Goal: Book appointment/travel/reservation

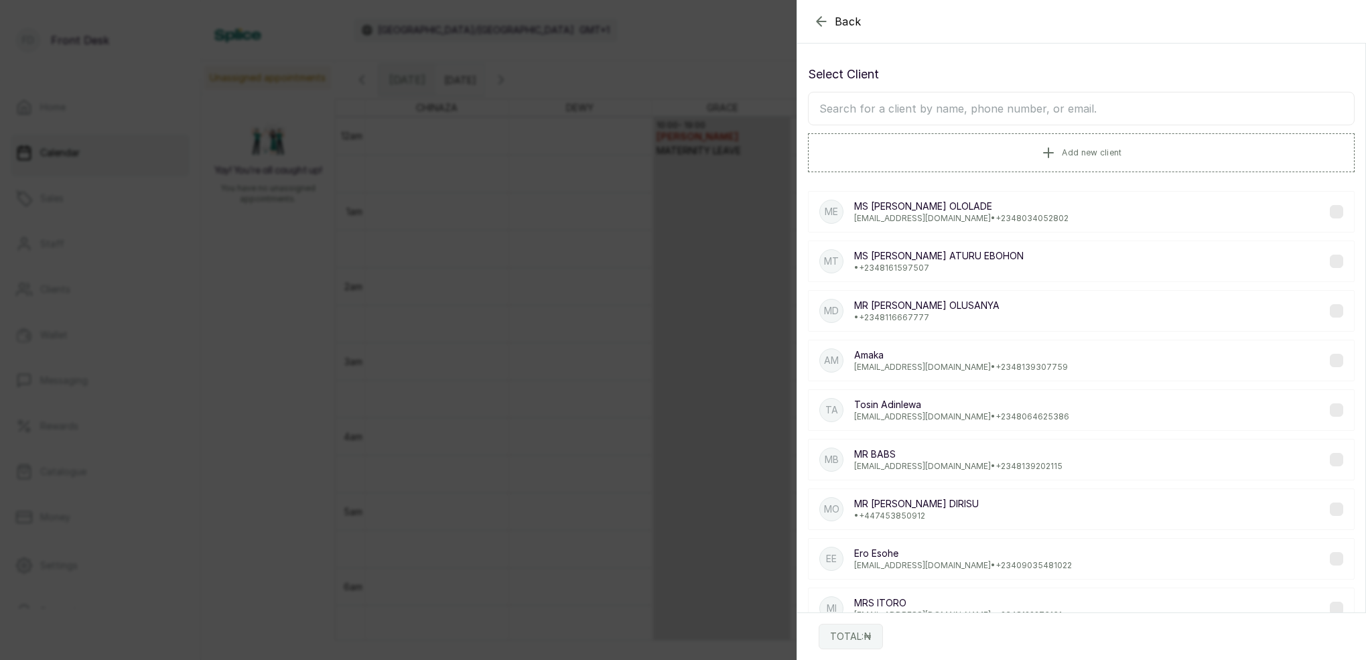
scroll to position [818, 0]
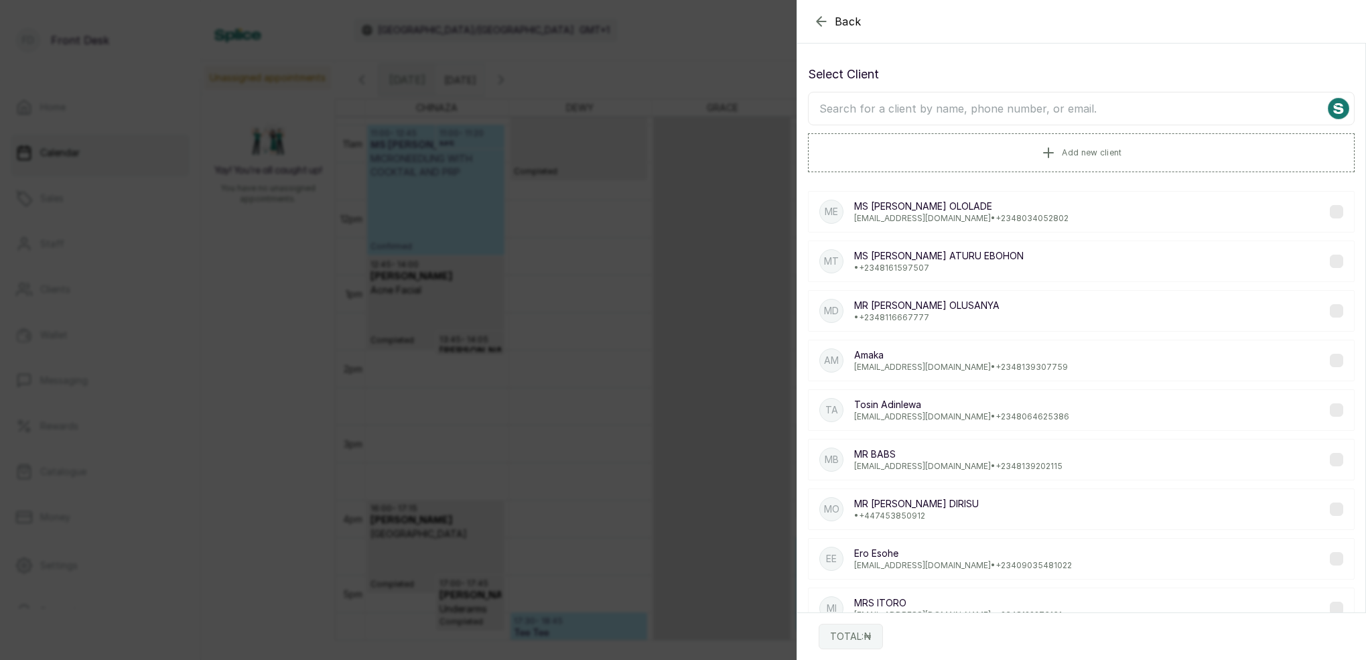
click at [1057, 111] on input "text" at bounding box center [1081, 108] width 547 height 33
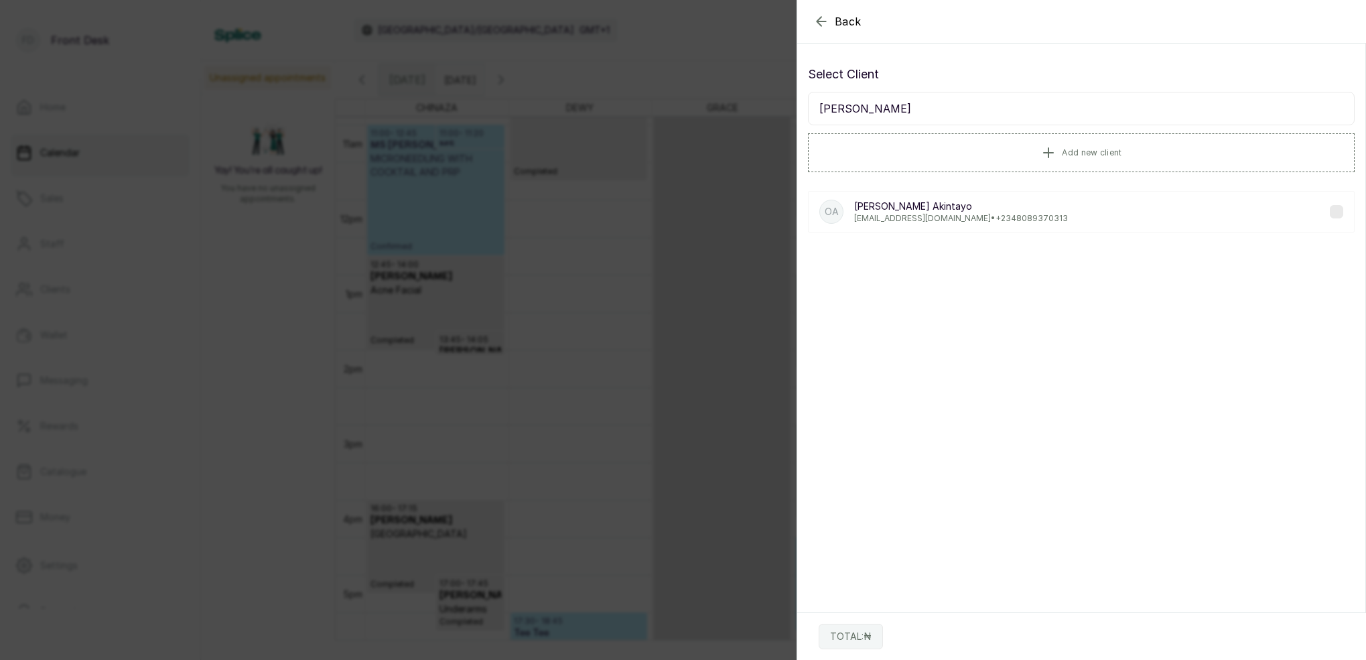
type input "[PERSON_NAME]"
click at [939, 206] on p "[PERSON_NAME]" at bounding box center [961, 206] width 214 height 13
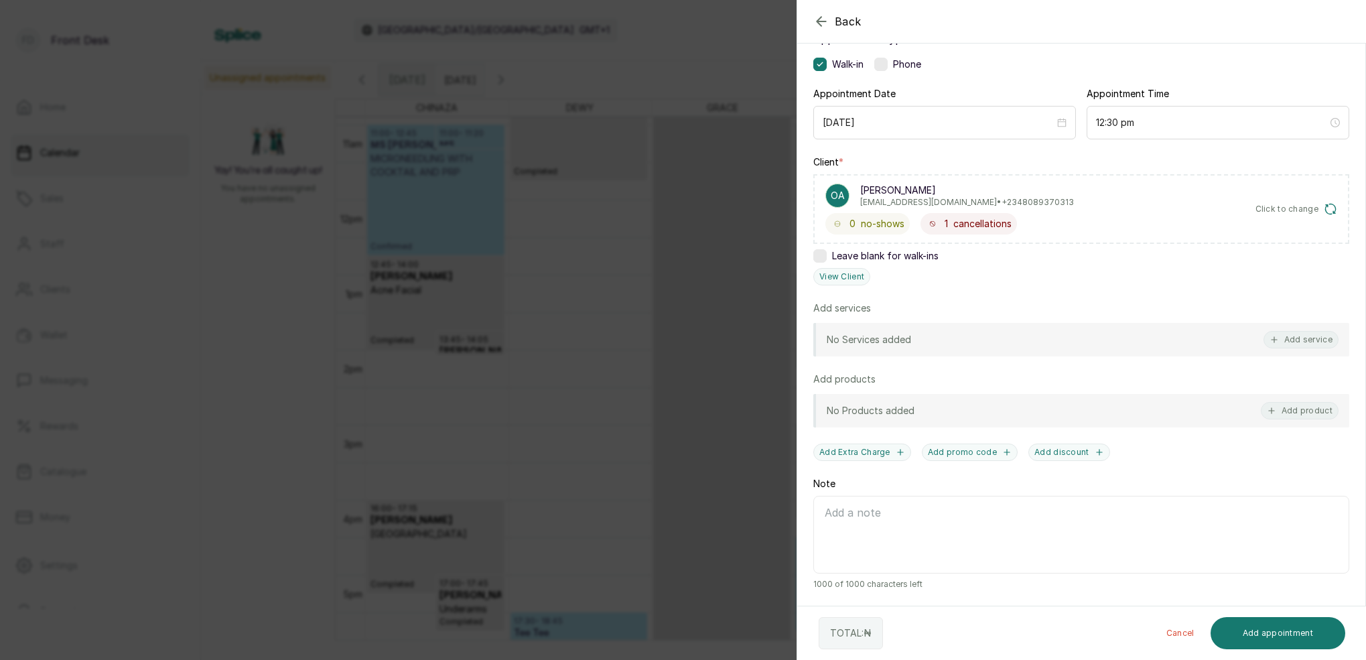
scroll to position [98, 0]
click at [707, 44] on div "Back Add Appointment Add an Appointment Create a new appointment for a client A…" at bounding box center [683, 330] width 1366 height 660
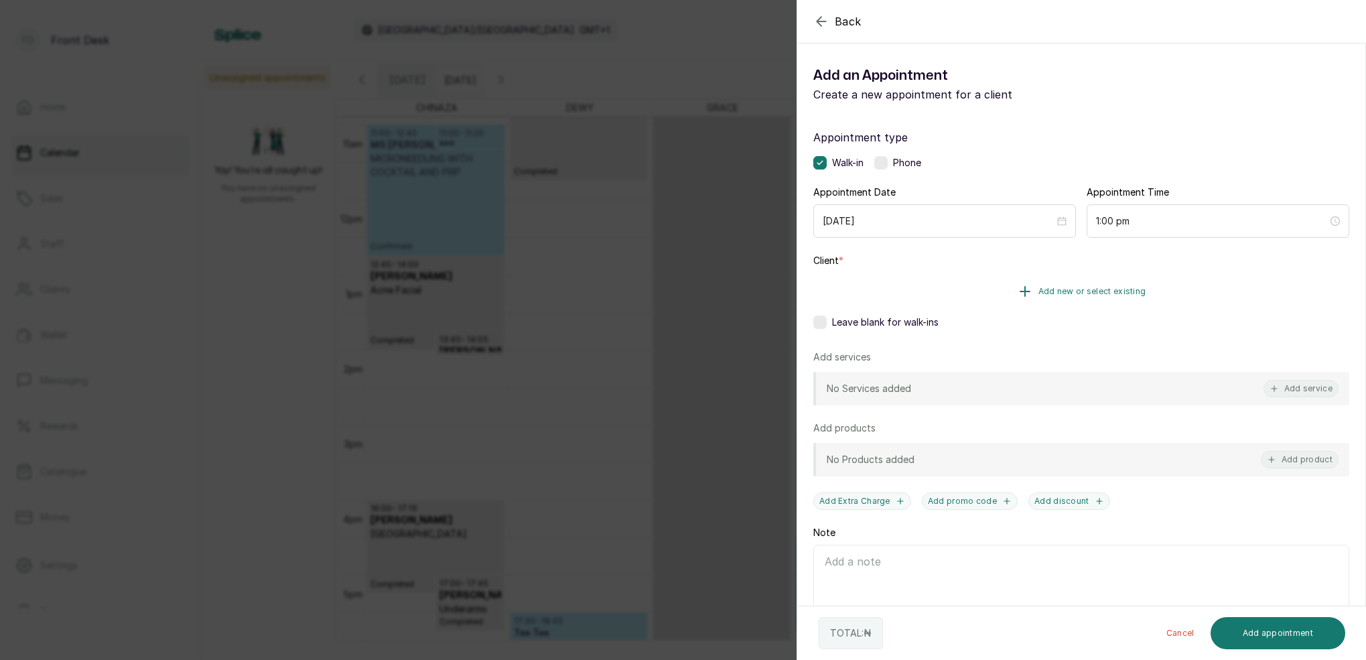
click at [1105, 289] on span "Add new or select existing" at bounding box center [1092, 291] width 108 height 11
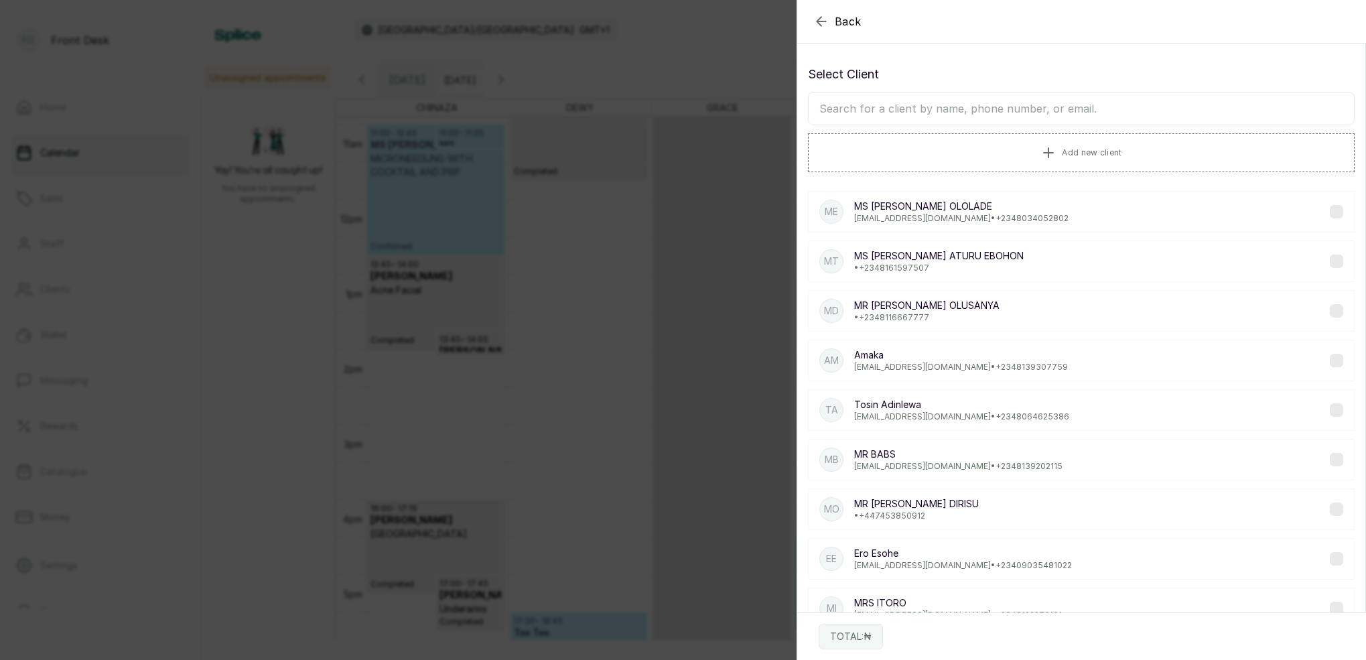
click at [1008, 107] on input "text" at bounding box center [1081, 108] width 547 height 33
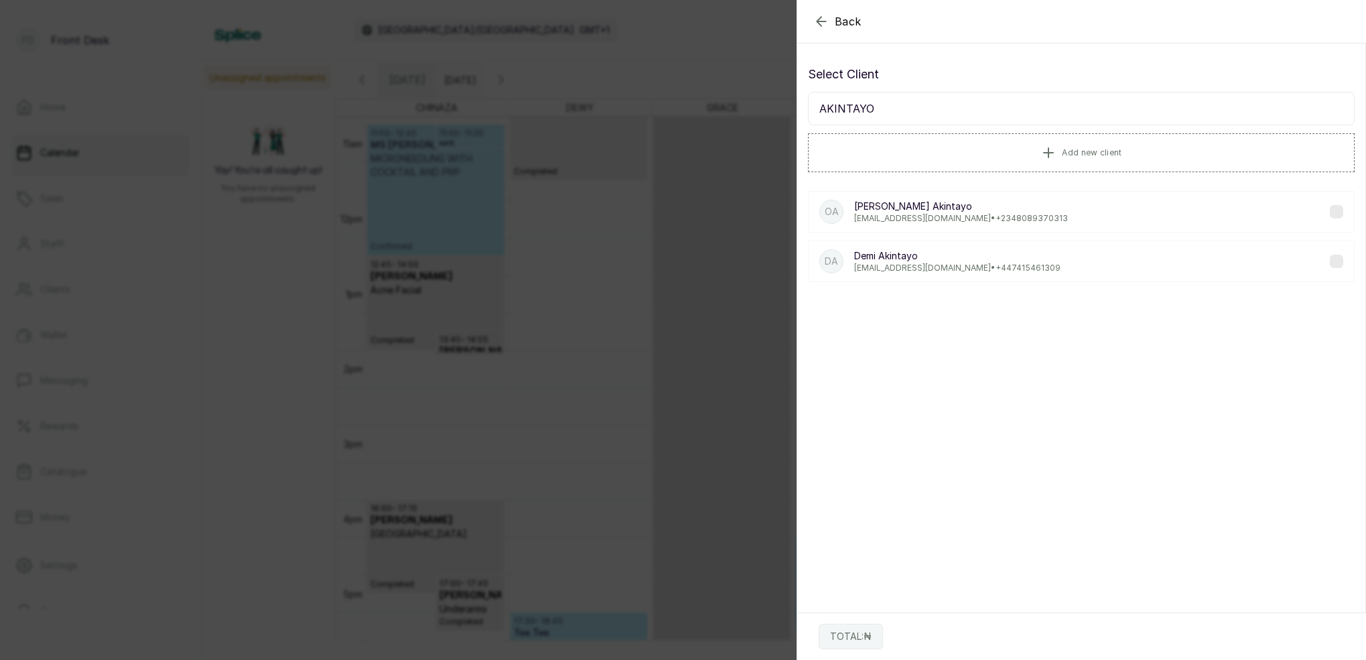
type input "AKINTAYO"
click at [914, 223] on p "[EMAIL_ADDRESS][DOMAIN_NAME] • [PHONE_NUMBER]" at bounding box center [961, 218] width 214 height 11
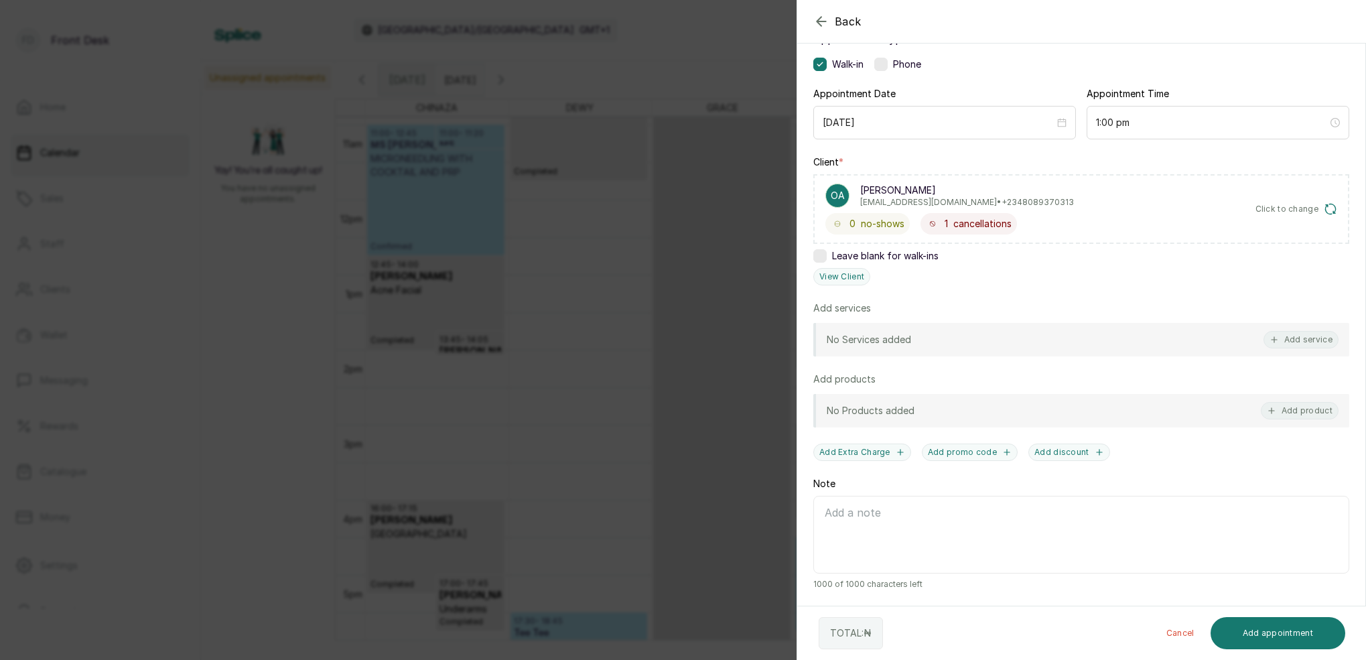
click at [981, 330] on div "No Services added Add service" at bounding box center [1081, 339] width 536 height 33
click at [1314, 336] on button "Add service" at bounding box center [1300, 339] width 75 height 17
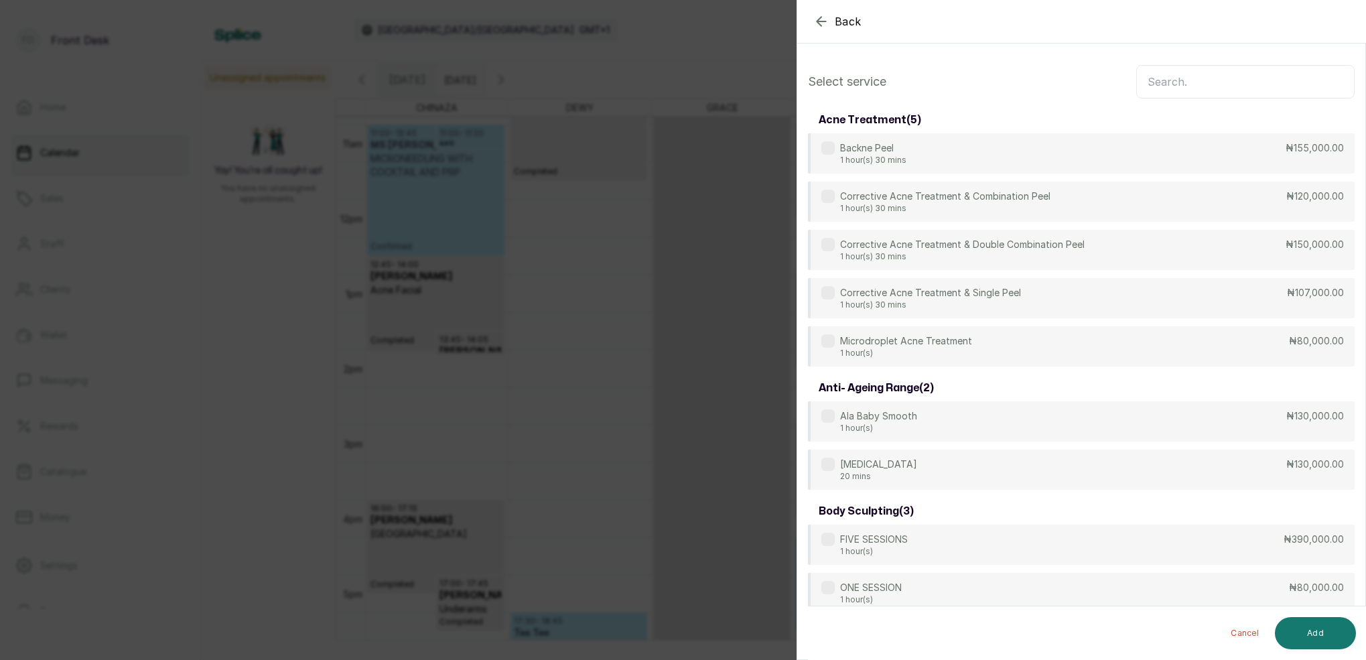
scroll to position [0, 0]
drag, startPoint x: 817, startPoint y: 23, endPoint x: 823, endPoint y: 32, distance: 10.6
click at [817, 24] on icon "button" at bounding box center [821, 21] width 16 height 16
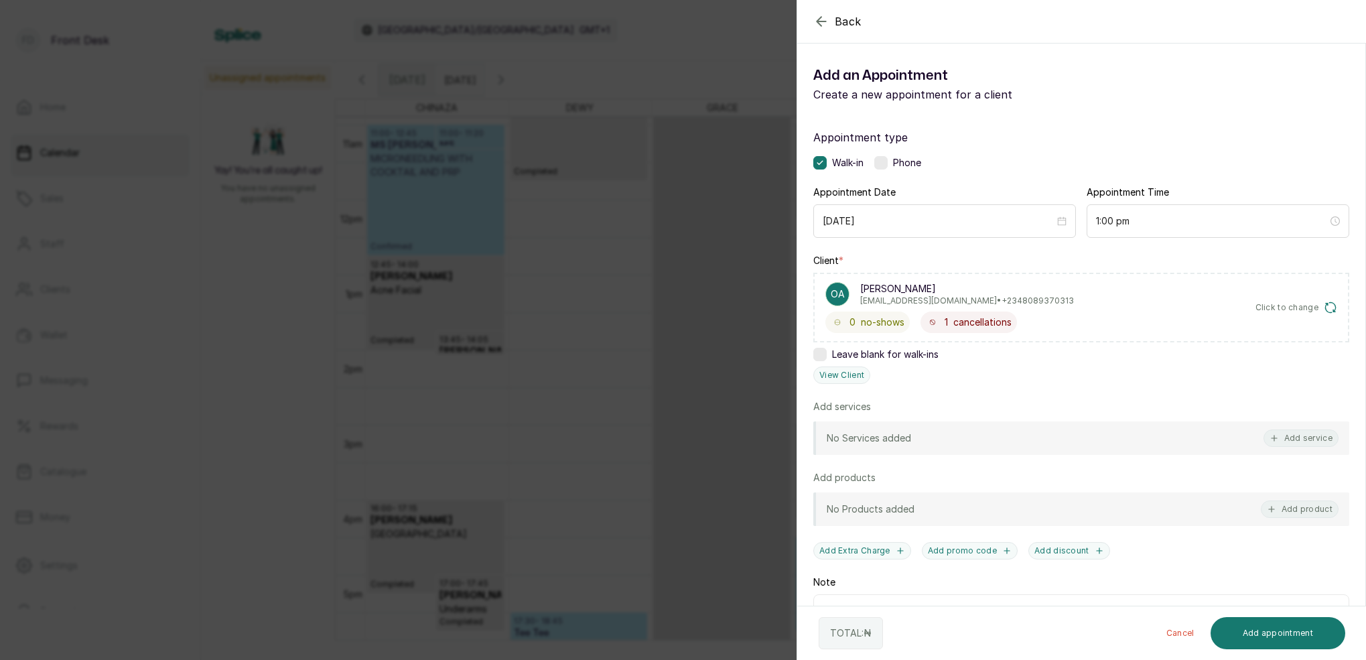
click at [965, 326] on span "cancellations" at bounding box center [982, 321] width 58 height 13
click at [624, 238] on div "Back Add Appointment Add an Appointment Create a new appointment for a client A…" at bounding box center [683, 330] width 1366 height 660
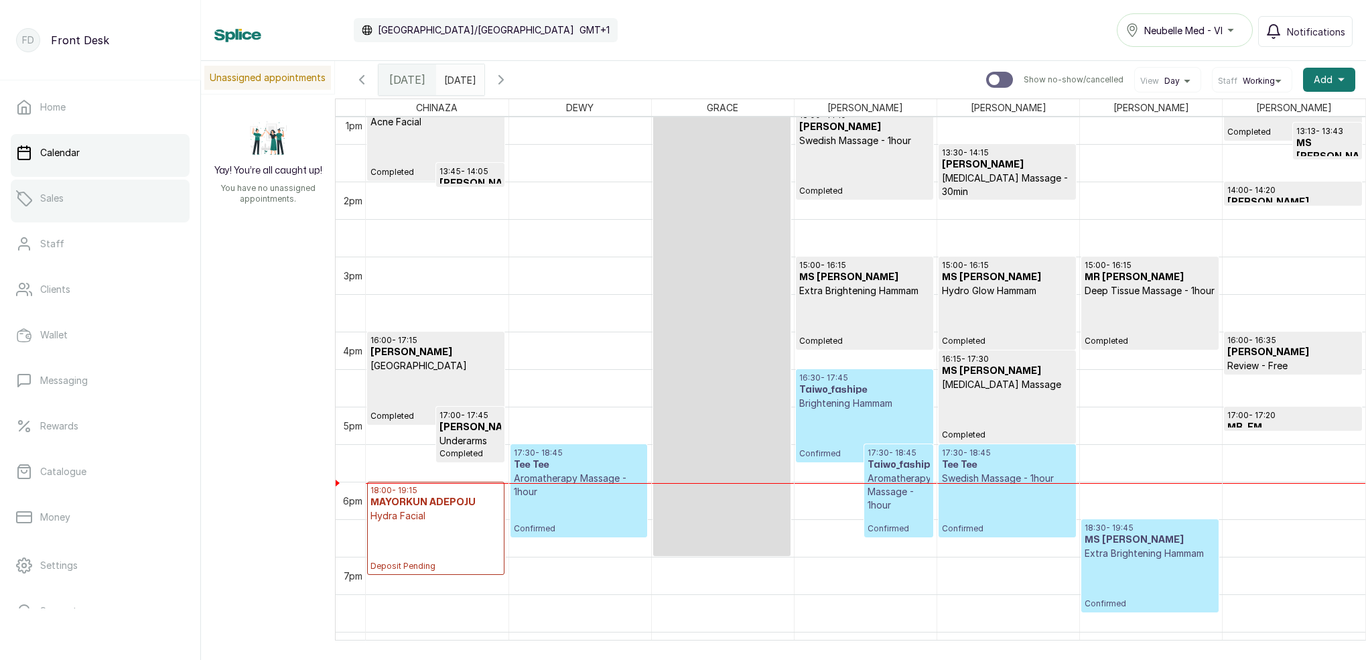
click at [102, 201] on link "Sales" at bounding box center [100, 199] width 179 height 38
